Goal: Information Seeking & Learning: Learn about a topic

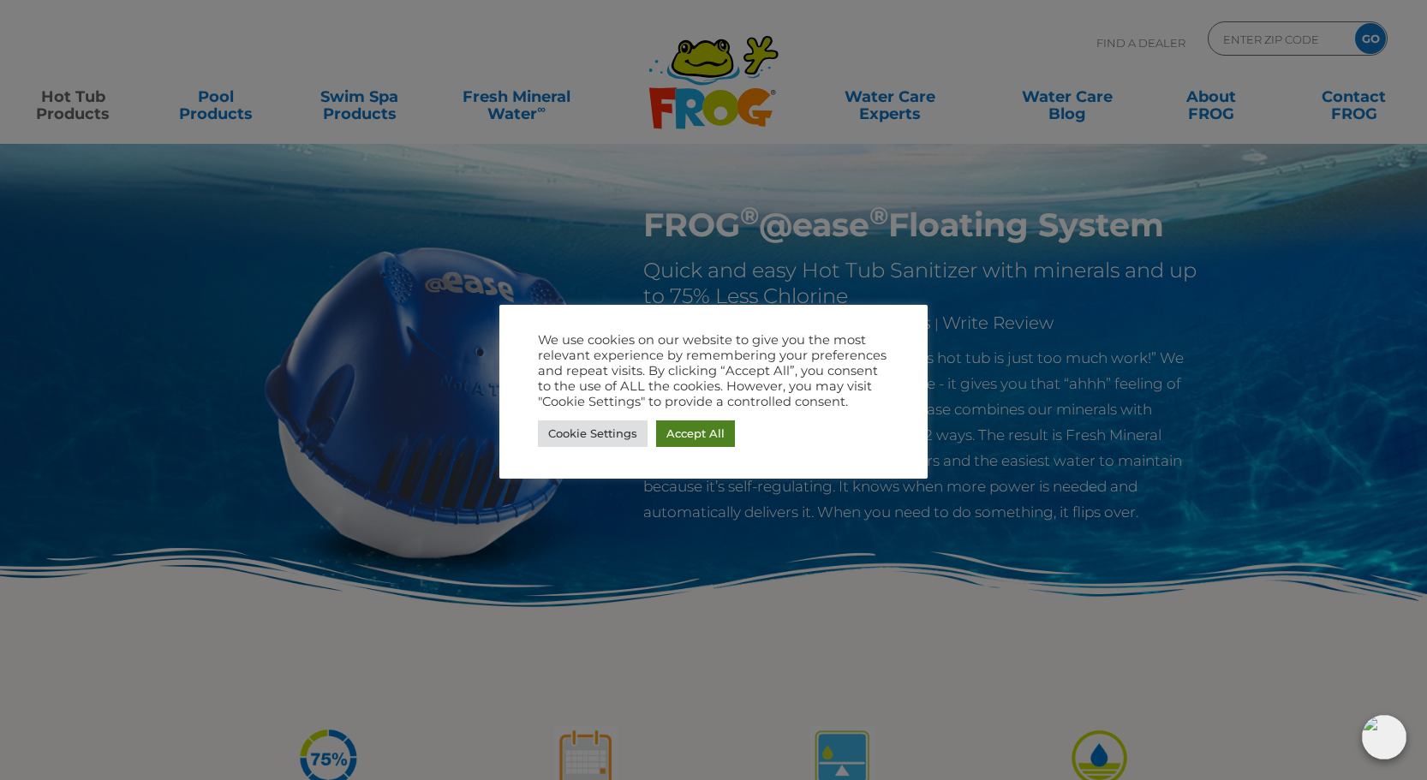
click at [671, 440] on link "Accept All" at bounding box center [695, 434] width 79 height 27
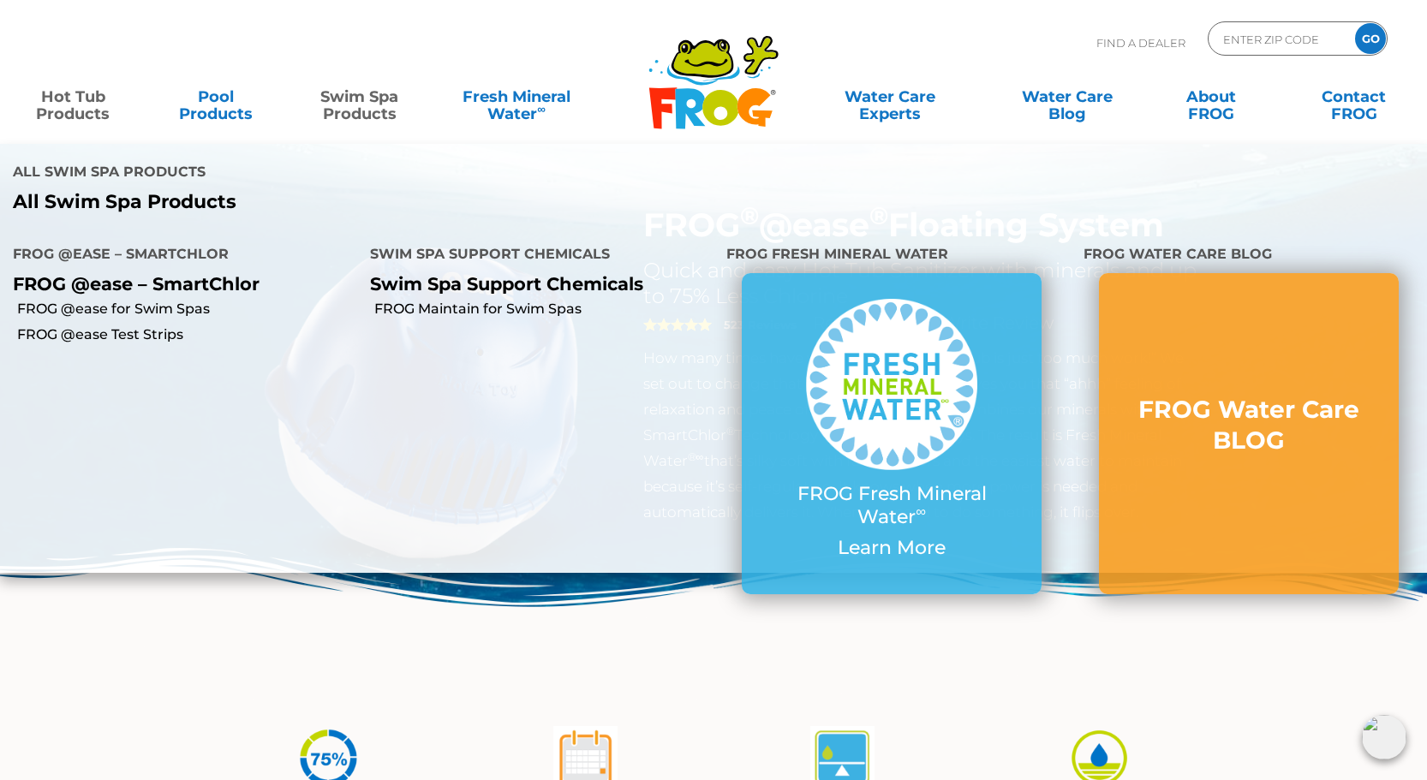
click at [349, 114] on link "Swim Spa Products" at bounding box center [358, 97] width 111 height 34
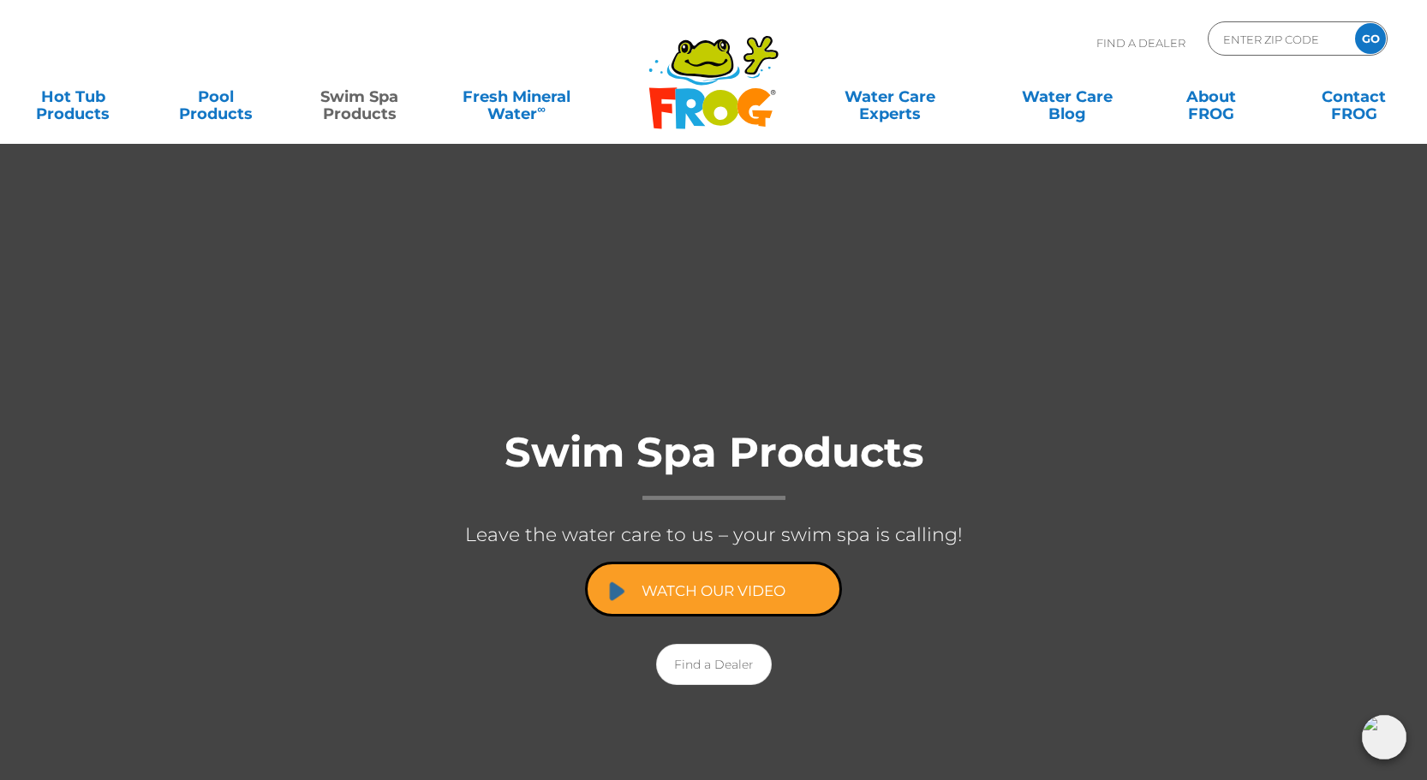
click at [690, 590] on link "Watch Our Video" at bounding box center [713, 589] width 257 height 55
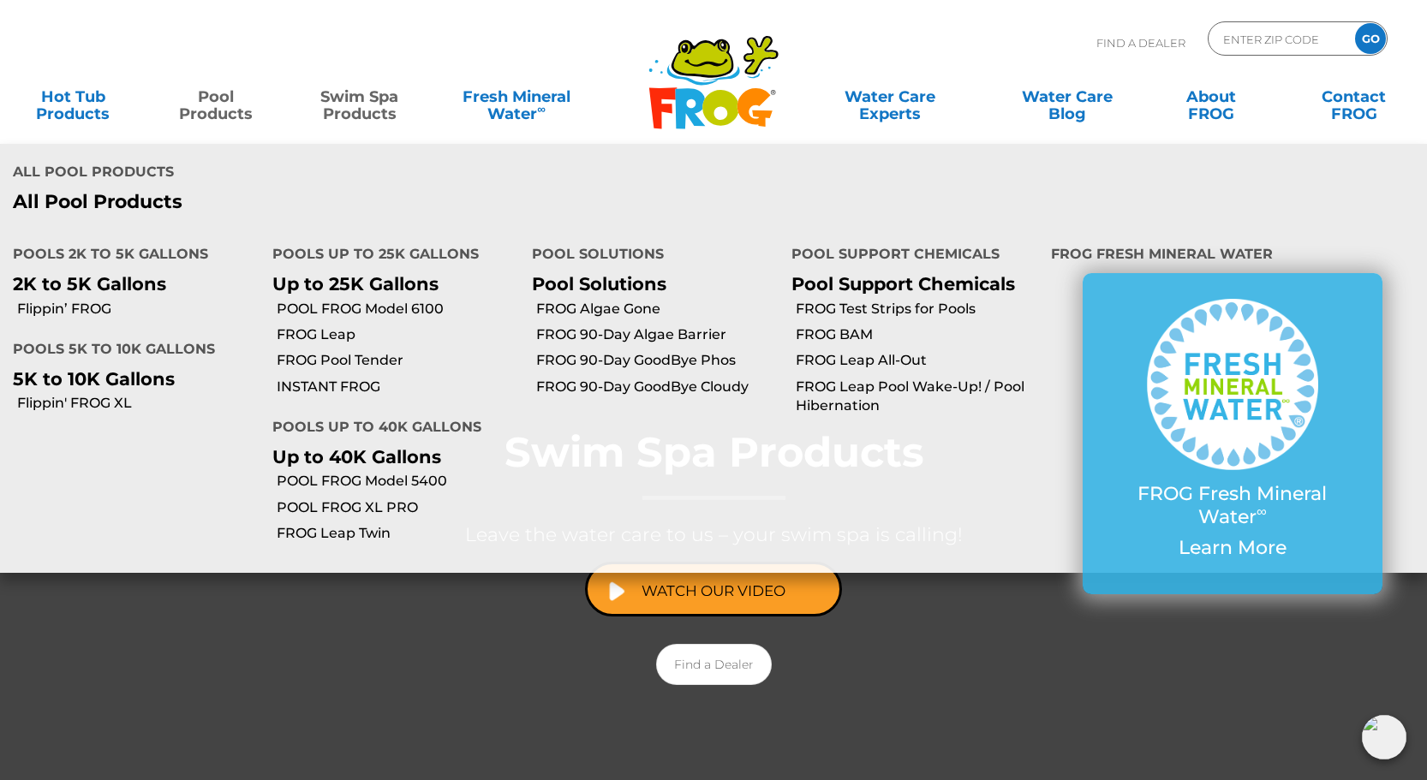
click at [199, 108] on link "Pool Products" at bounding box center [215, 97] width 111 height 34
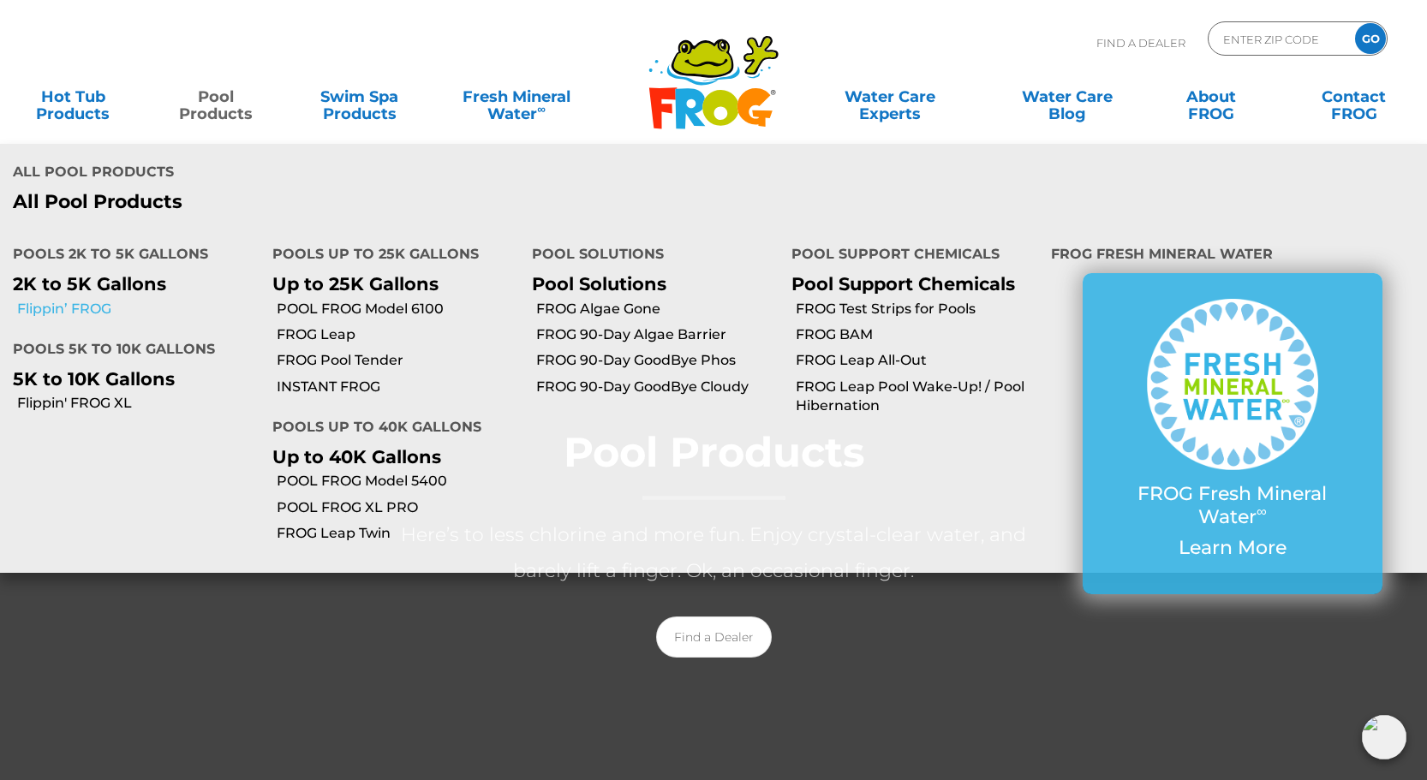
click at [69, 300] on link "Flippin’ FROG" at bounding box center [138, 309] width 242 height 19
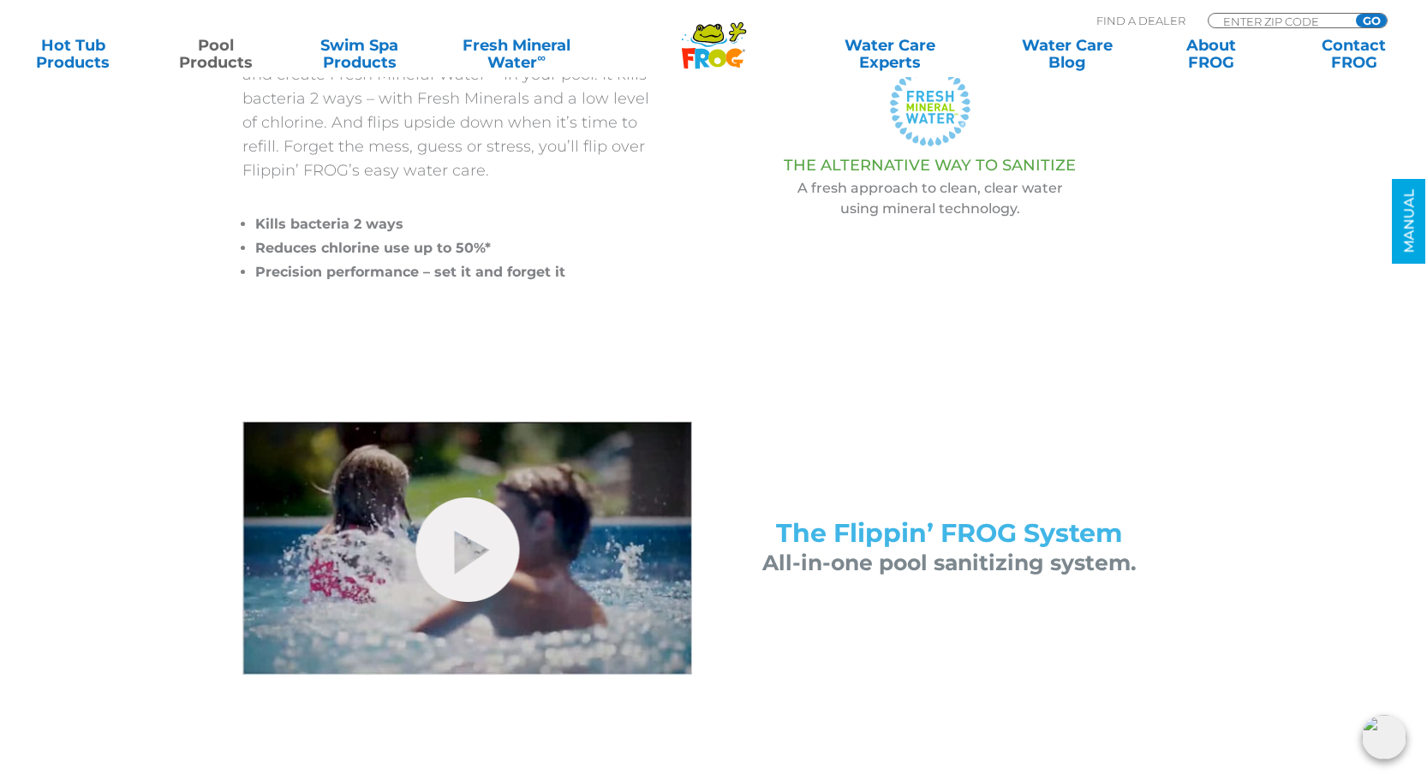
scroll to position [501, 0]
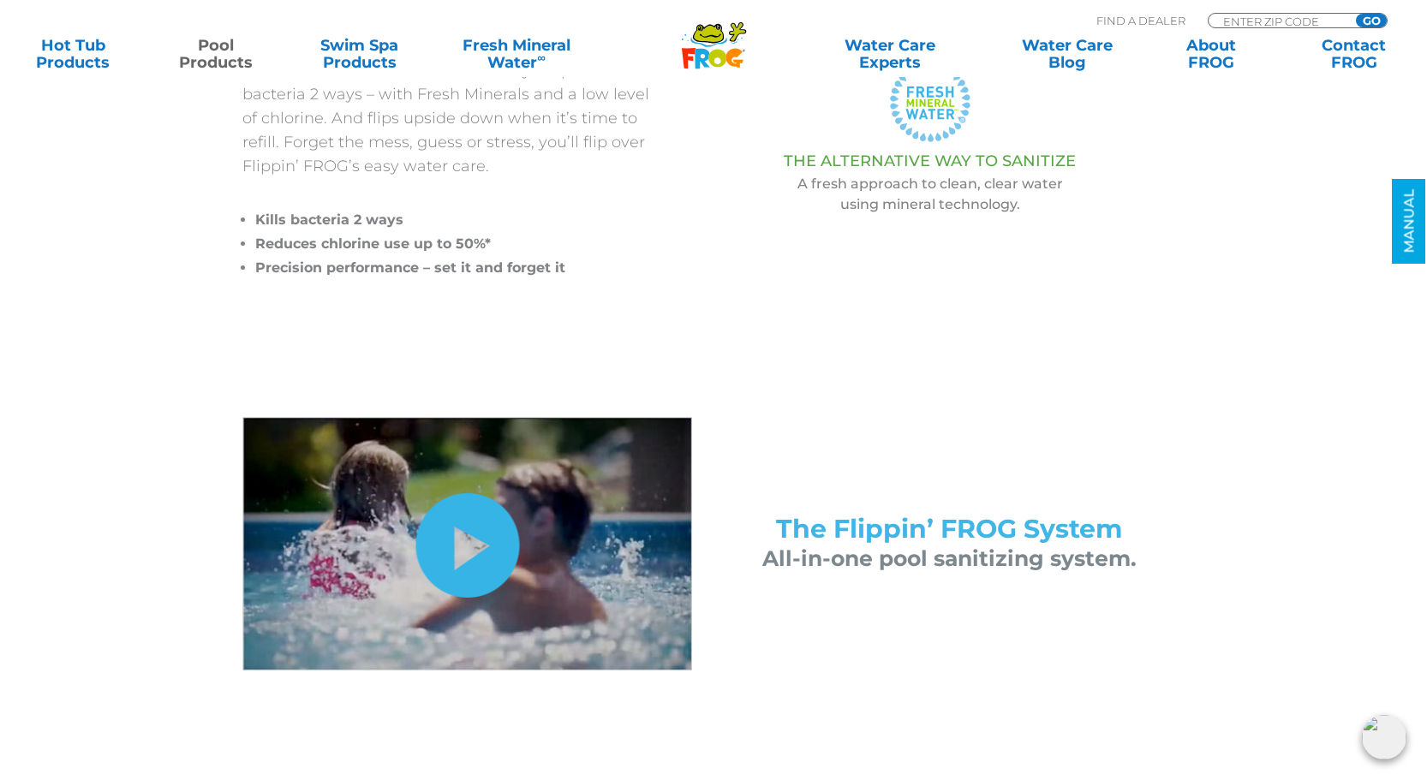
click at [469, 546] on link "hide-me" at bounding box center [468, 545] width 104 height 105
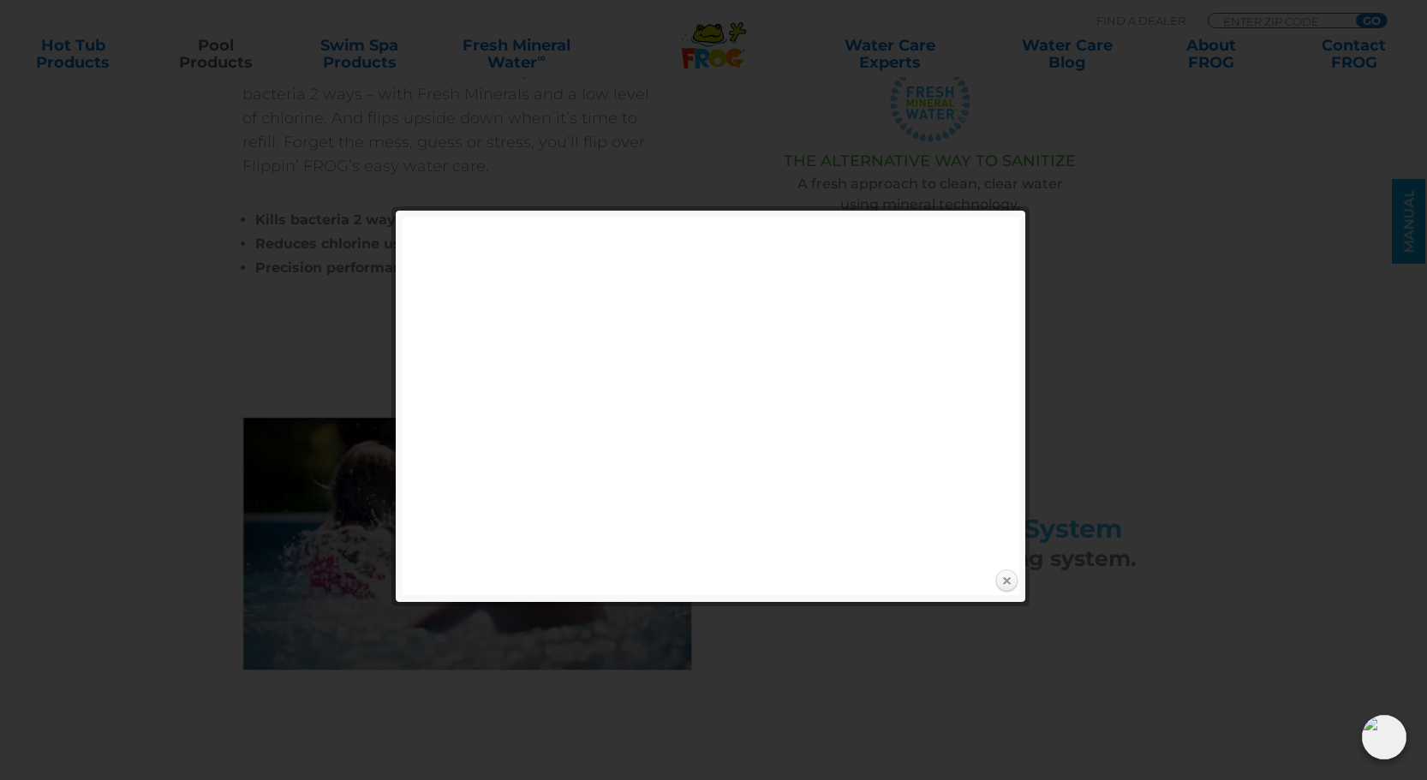
click at [1008, 579] on link "Close" at bounding box center [1007, 582] width 26 height 26
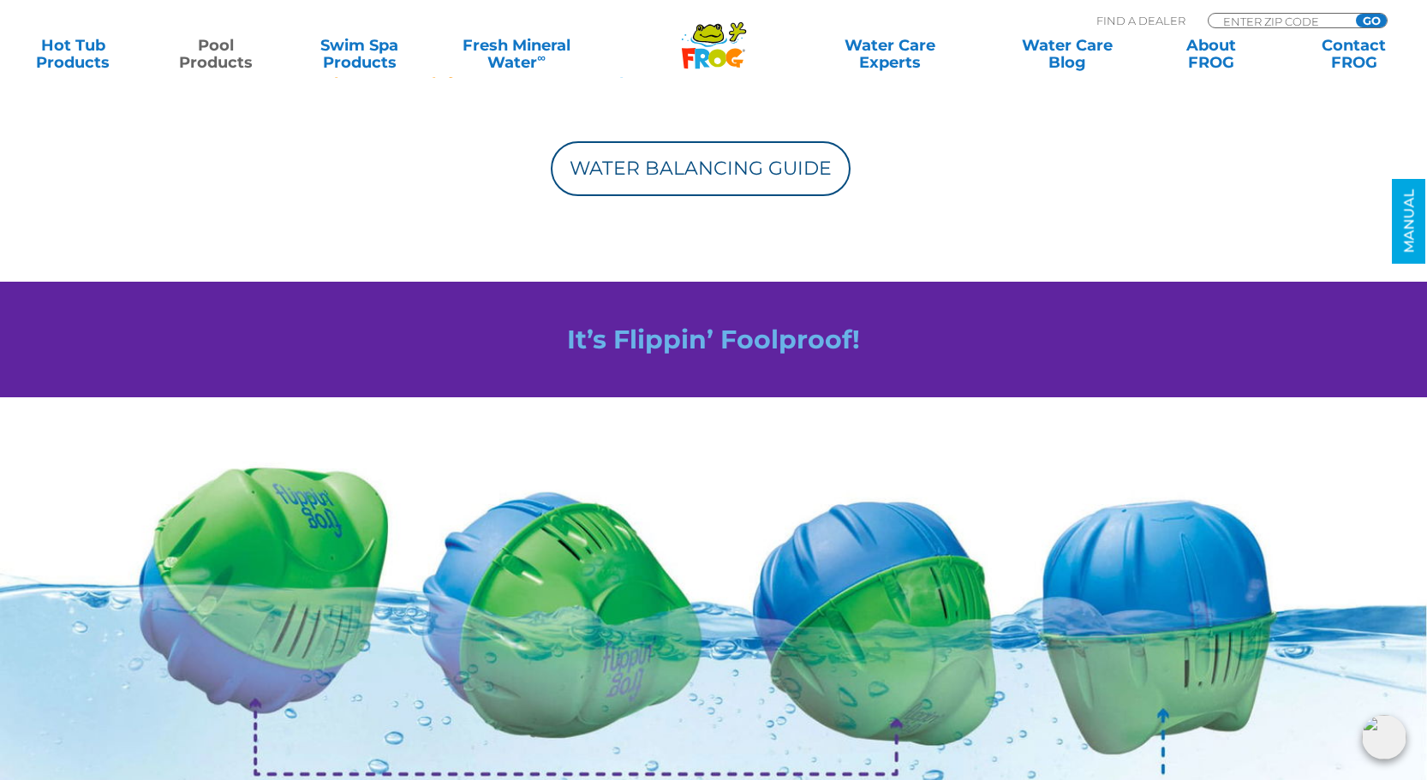
scroll to position [1649, 0]
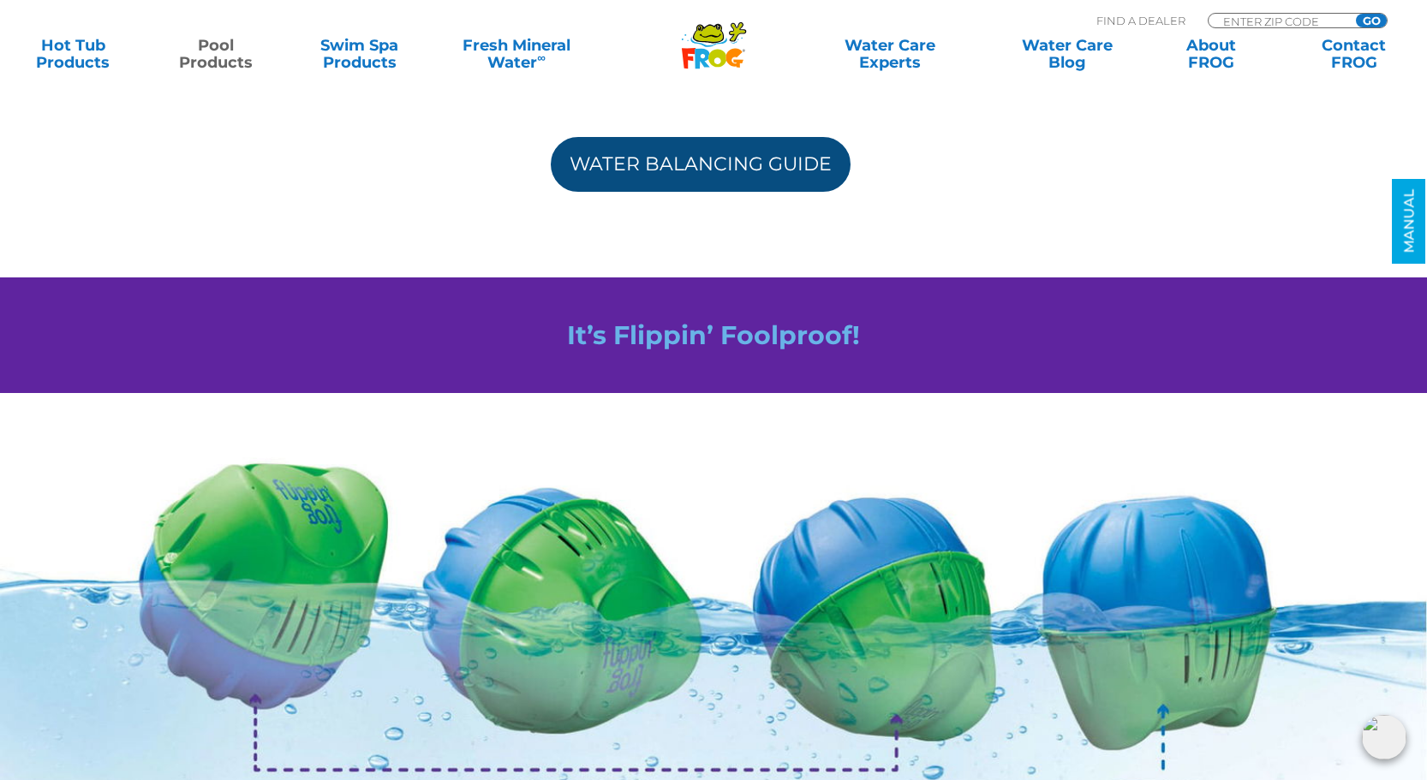
click at [745, 178] on link "Water Balancing Guide" at bounding box center [701, 164] width 300 height 55
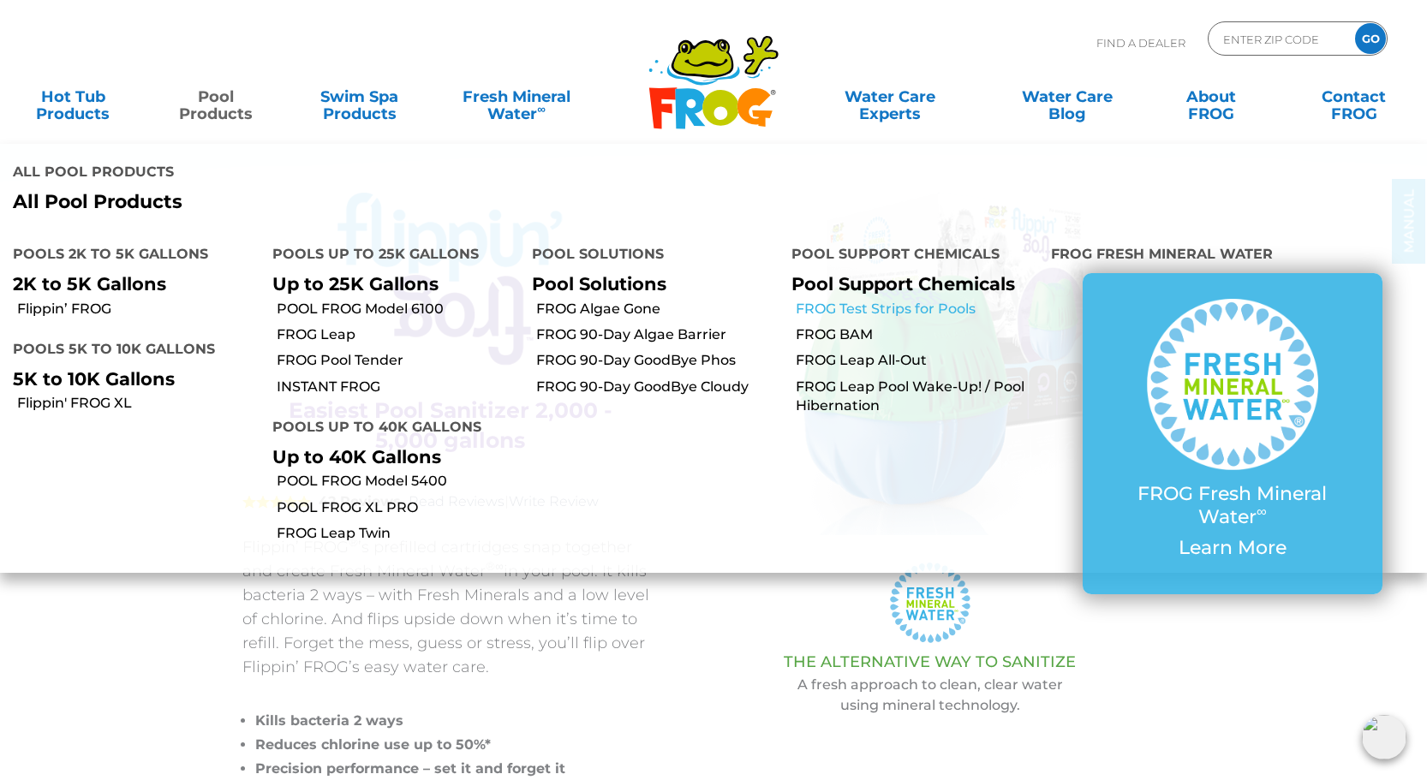
click at [901, 300] on link "FROG Test Strips for Pools" at bounding box center [917, 309] width 242 height 19
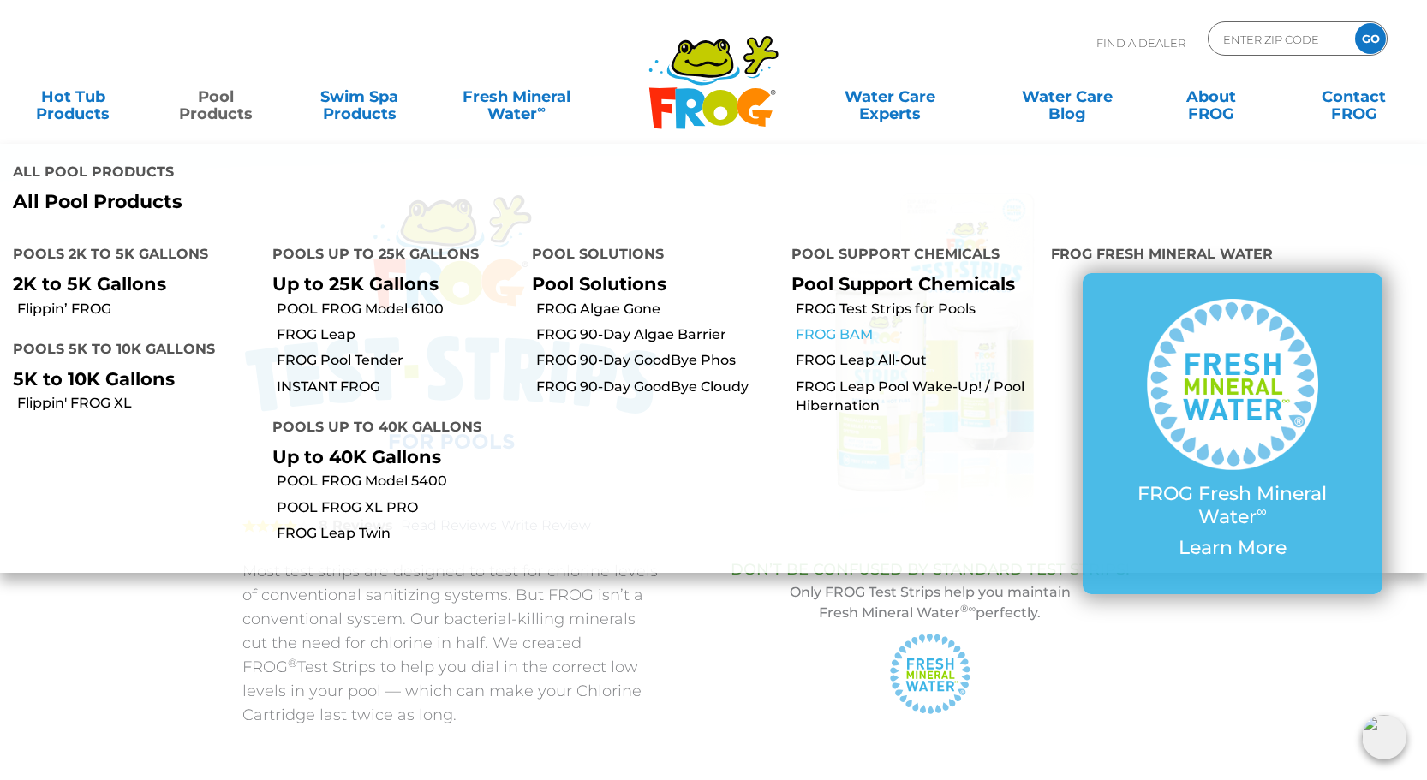
click at [829, 326] on link "FROG BAM" at bounding box center [917, 335] width 242 height 19
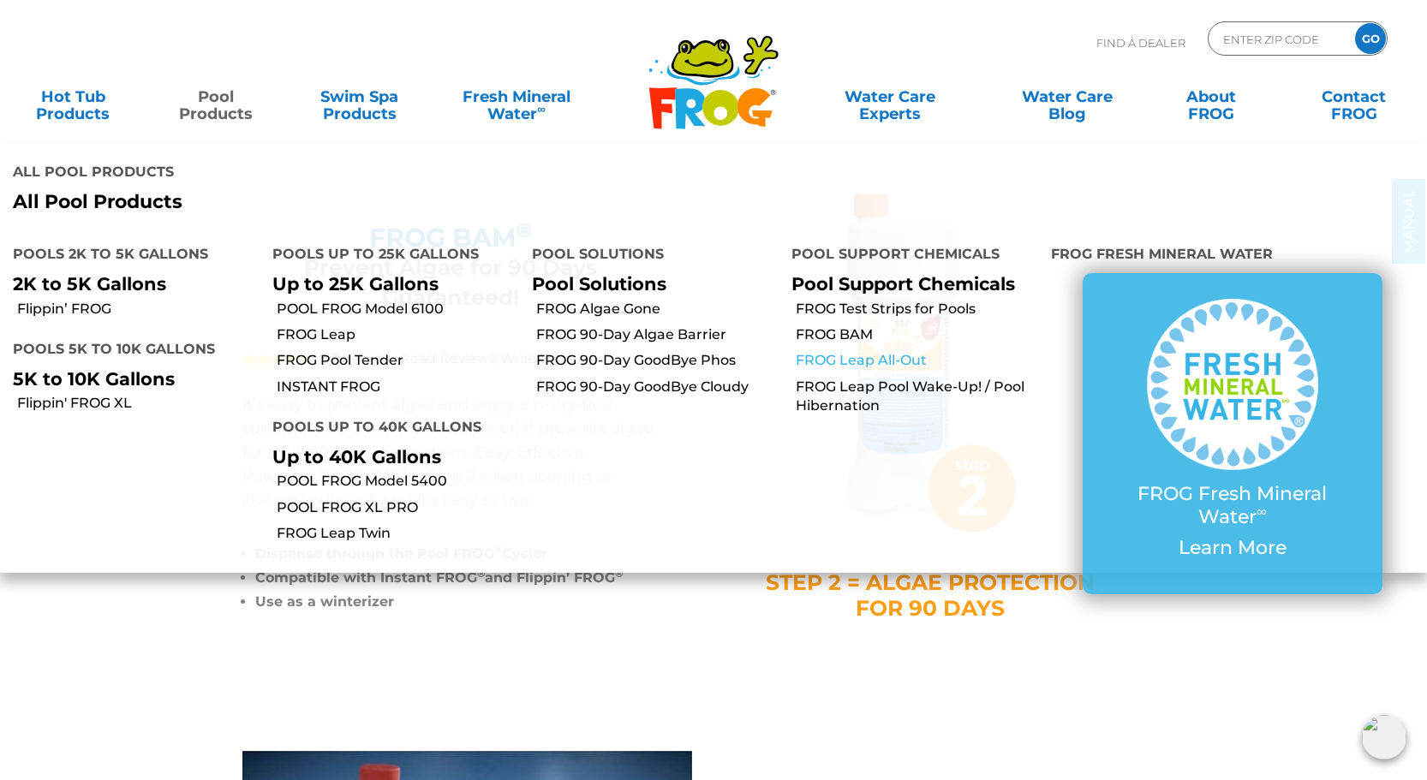
click at [909, 351] on link "FROG Leap All-Out" at bounding box center [917, 360] width 242 height 19
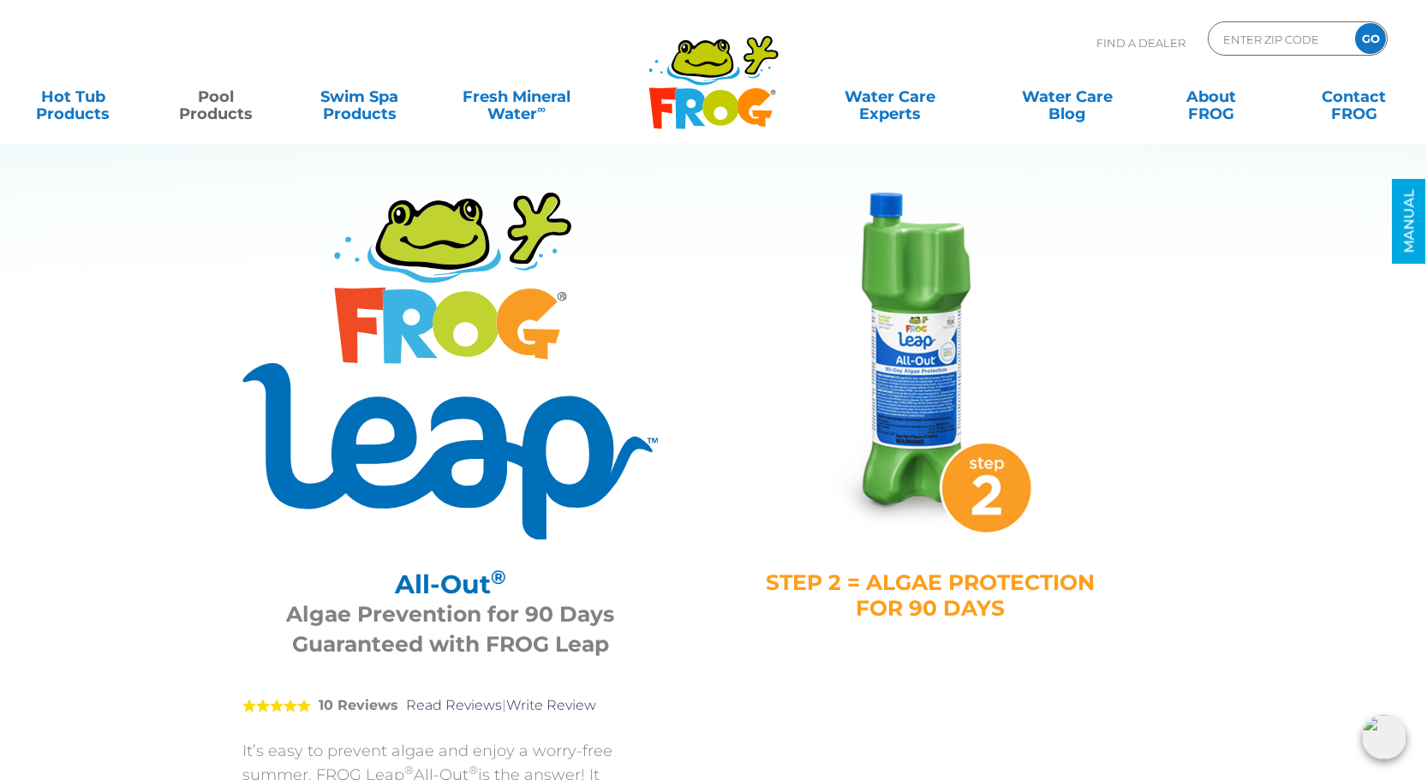
click at [1384, 739] on img at bounding box center [1384, 737] width 45 height 45
